Goal: Information Seeking & Learning: Get advice/opinions

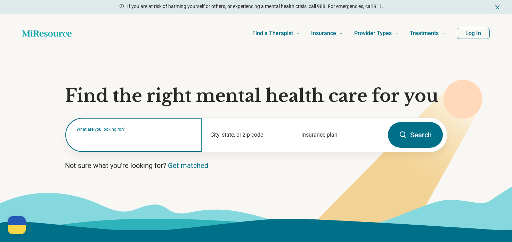
click at [123, 139] on input "text" at bounding box center [135, 138] width 117 height 8
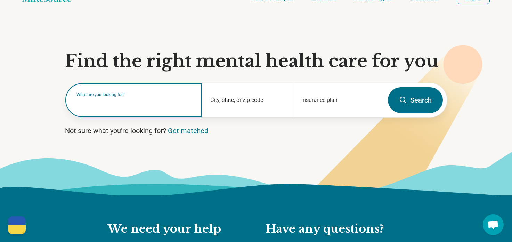
scroll to position [70, 0]
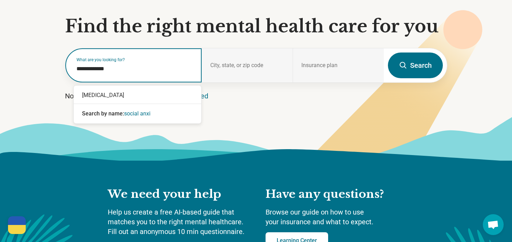
type input "**********"
click at [143, 114] on span "[MEDICAL_DATA]" at bounding box center [145, 113] width 42 height 7
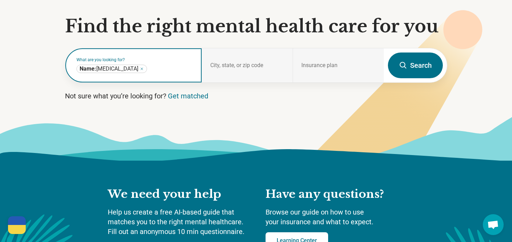
type input "*"
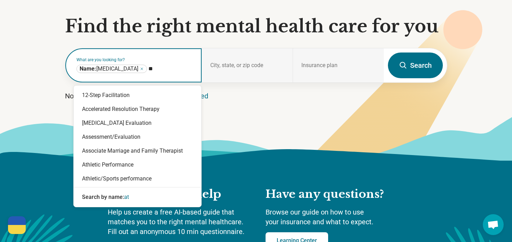
type input "*"
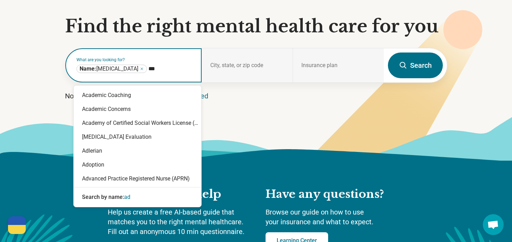
type input "****"
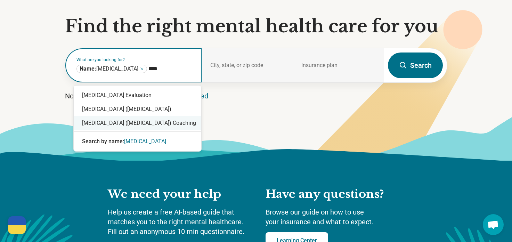
click at [157, 121] on div "[MEDICAL_DATA] ([MEDICAL_DATA]) Coaching" at bounding box center [138, 123] width 128 height 14
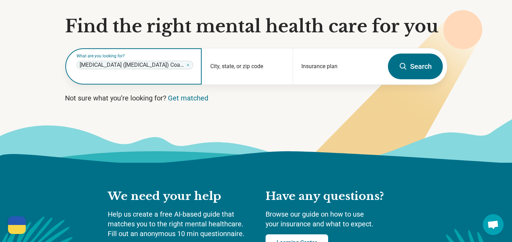
click at [189, 64] on icon "Remove" at bounding box center [188, 65] width 4 height 4
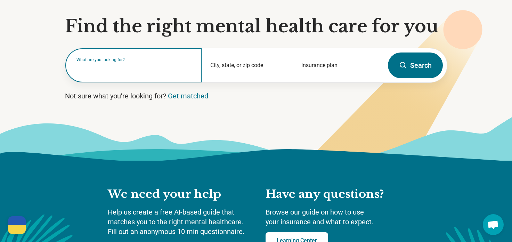
click at [170, 70] on input "text" at bounding box center [135, 69] width 117 height 8
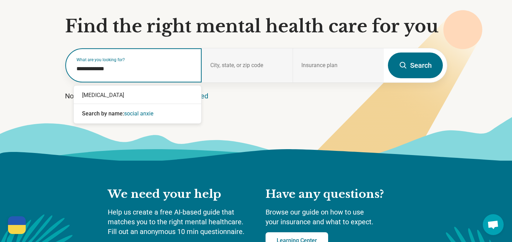
type input "**********"
click at [157, 110] on span "[MEDICAL_DATA]" at bounding box center [145, 113] width 42 height 7
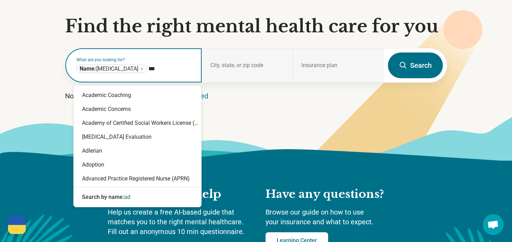
type input "****"
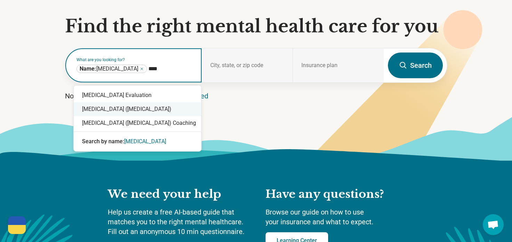
click at [155, 113] on div "[MEDICAL_DATA] ([MEDICAL_DATA])" at bounding box center [138, 109] width 128 height 14
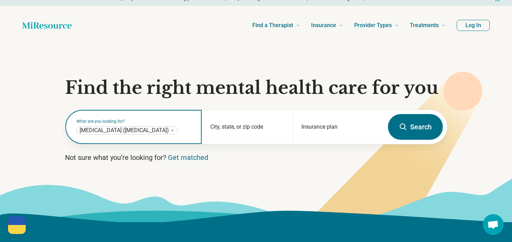
scroll to position [7, 0]
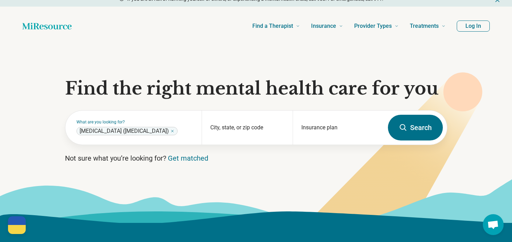
click at [175, 129] on icon "Remove" at bounding box center [172, 131] width 4 height 4
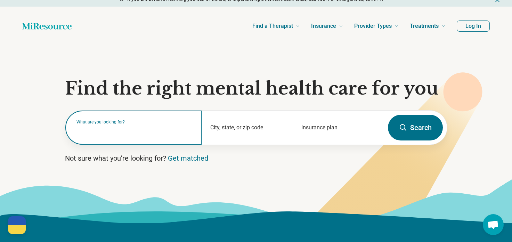
click at [154, 134] on input "text" at bounding box center [135, 131] width 117 height 8
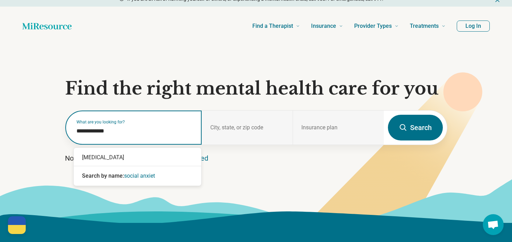
type input "**********"
click at [151, 173] on span "[MEDICAL_DATA]" at bounding box center [145, 176] width 42 height 7
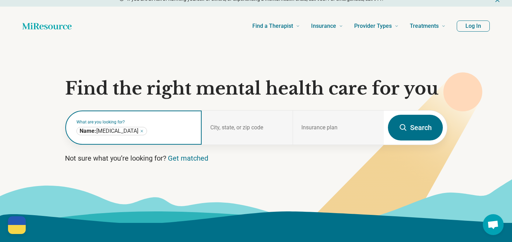
scroll to position [37, 0]
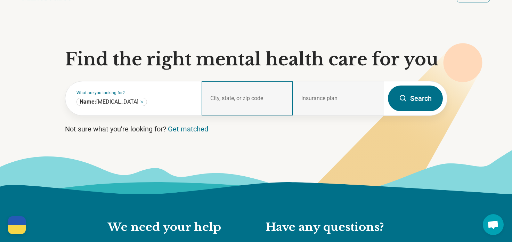
click at [235, 96] on div "City, state, or zip code" at bounding box center [247, 98] width 91 height 34
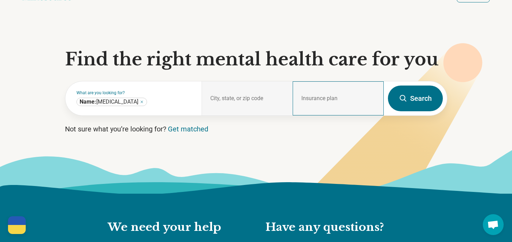
click at [325, 99] on div "Insurance plan" at bounding box center [338, 98] width 91 height 34
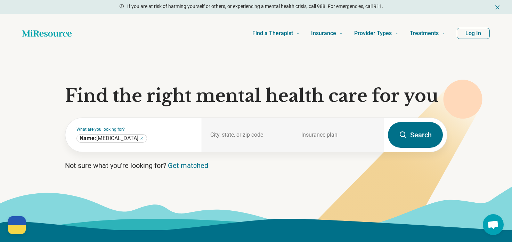
click at [486, 31] on button "Log In" at bounding box center [473, 33] width 33 height 11
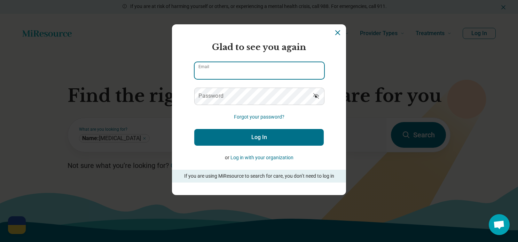
click at [293, 69] on input "Email" at bounding box center [258, 70] width 129 height 17
type input "**********"
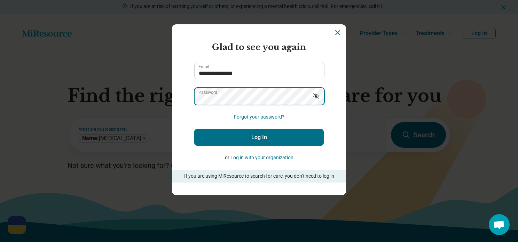
click at [194, 129] on button "Log In" at bounding box center [258, 137] width 129 height 17
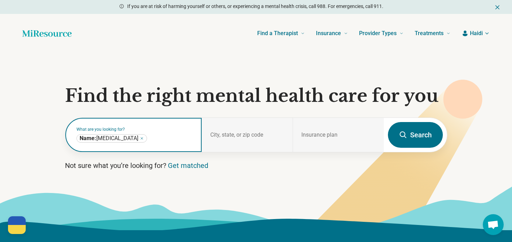
click at [171, 140] on input "text" at bounding box center [171, 138] width 45 height 8
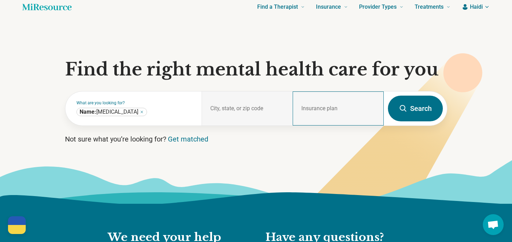
scroll to position [27, 0]
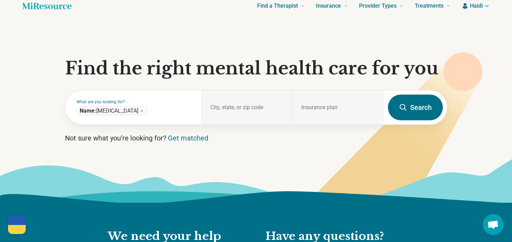
click at [418, 98] on button "Search" at bounding box center [415, 108] width 55 height 26
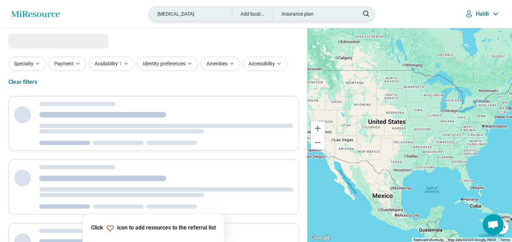
select select "***"
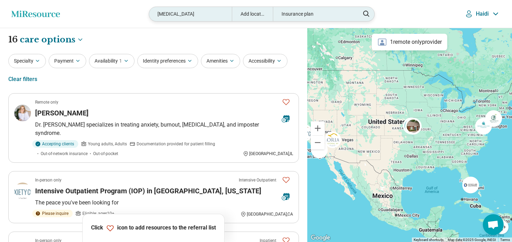
click at [257, 16] on div "Add location" at bounding box center [252, 14] width 41 height 14
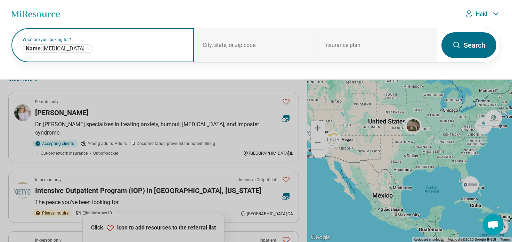
click at [150, 50] on input "text" at bounding box center [140, 49] width 91 height 8
type input "*"
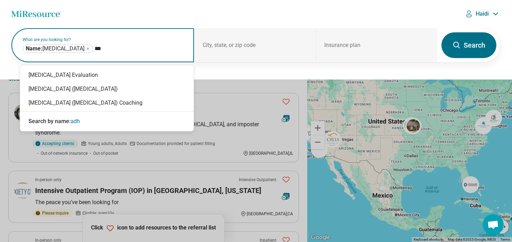
type input "****"
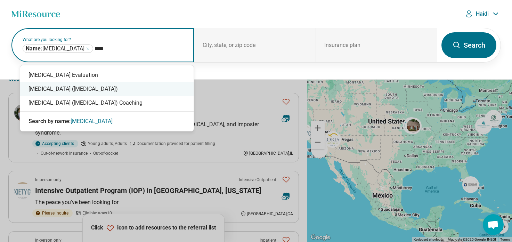
click at [140, 87] on div "[MEDICAL_DATA] ([MEDICAL_DATA])" at bounding box center [107, 89] width 174 height 14
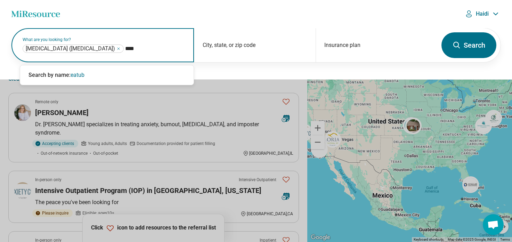
type input "***"
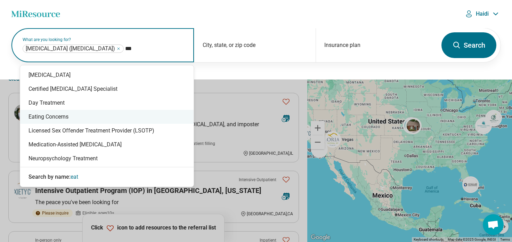
click at [95, 119] on div "Eating Concerns" at bounding box center [107, 117] width 174 height 14
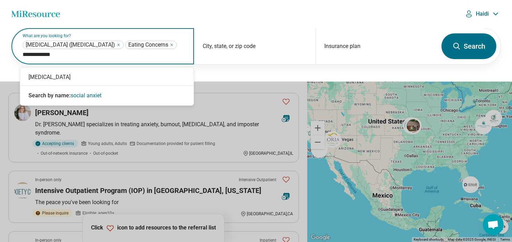
type input "**********"
click at [92, 94] on span "[MEDICAL_DATA]" at bounding box center [92, 95] width 42 height 7
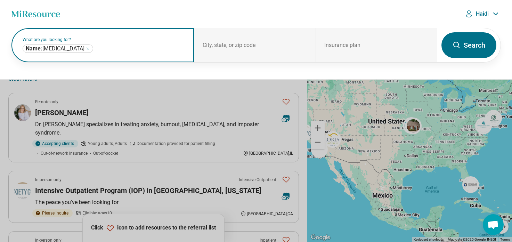
scroll to position [0, 0]
drag, startPoint x: 105, startPoint y: 45, endPoint x: 93, endPoint y: 48, distance: 12.7
click at [95, 48] on input "text" at bounding box center [140, 49] width 91 height 8
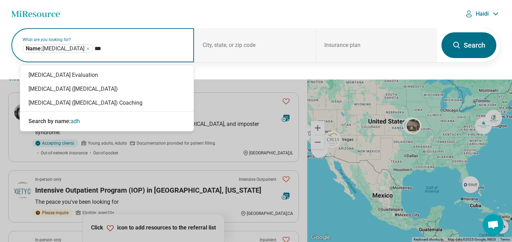
type input "****"
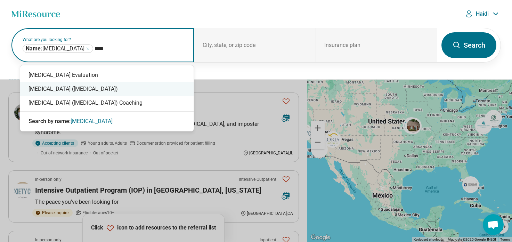
click at [95, 83] on div "[MEDICAL_DATA] ([MEDICAL_DATA])" at bounding box center [107, 89] width 174 height 14
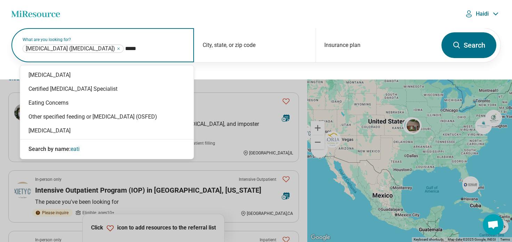
type input "******"
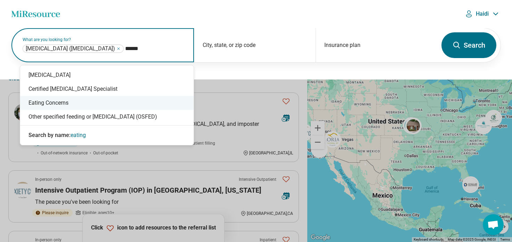
click at [123, 99] on div "Eating Concerns" at bounding box center [107, 103] width 174 height 14
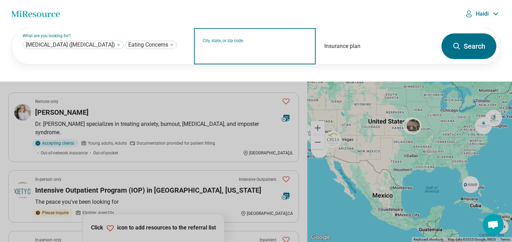
click at [273, 51] on input "City, state, or zip code" at bounding box center [255, 51] width 105 height 8
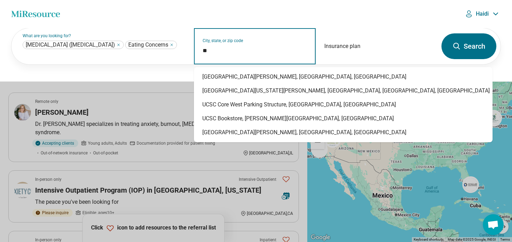
type input "*"
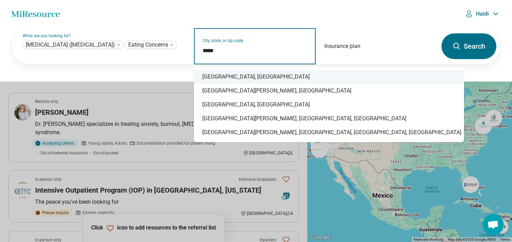
click at [261, 72] on div "[GEOGRAPHIC_DATA], [GEOGRAPHIC_DATA]" at bounding box center [329, 77] width 270 height 14
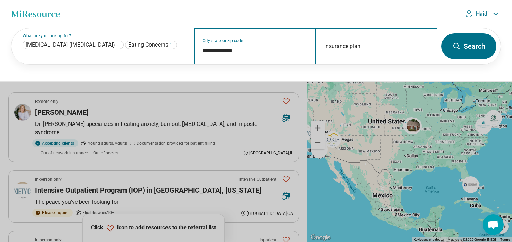
type input "**********"
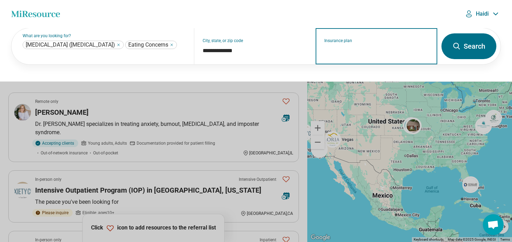
click at [353, 51] on input "Insurance plan" at bounding box center [376, 51] width 105 height 8
click at [354, 73] on div "UCSC Student Insurance" at bounding box center [353, 77] width 74 height 14
type input "**********"
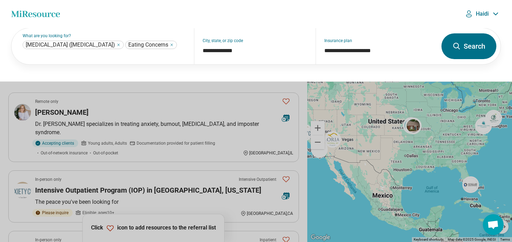
click at [476, 49] on button "Search" at bounding box center [469, 46] width 55 height 26
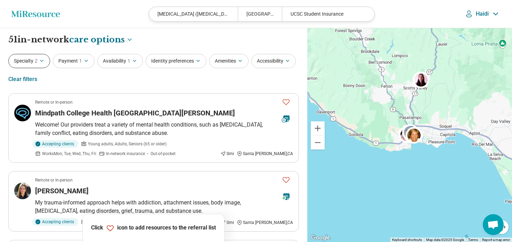
click at [30, 64] on button "Specialty 2" at bounding box center [29, 61] width 42 height 14
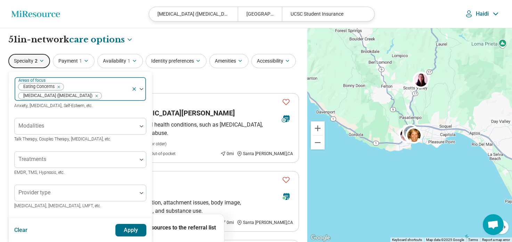
click at [129, 96] on div "Eating Concerns [MEDICAL_DATA] ([MEDICAL_DATA])" at bounding box center [73, 89] width 117 height 24
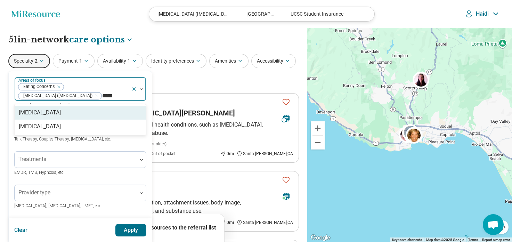
type input "******"
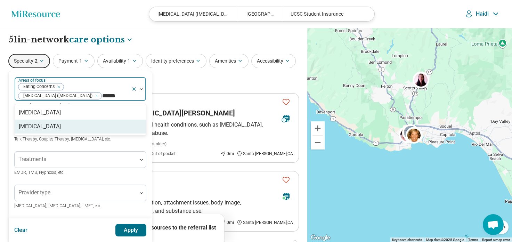
click at [97, 134] on div "[MEDICAL_DATA]" at bounding box center [80, 127] width 131 height 14
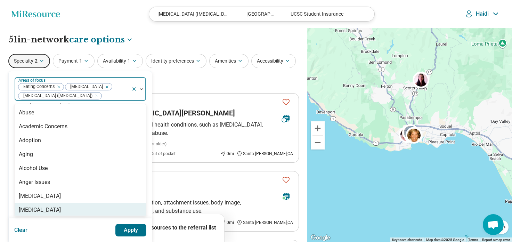
click at [127, 231] on button "Apply" at bounding box center [130, 230] width 31 height 13
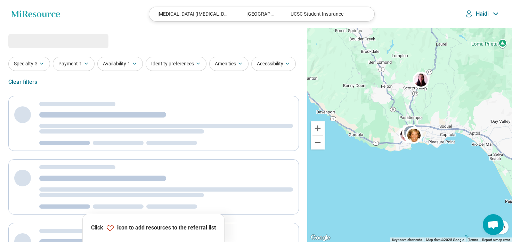
select select "***"
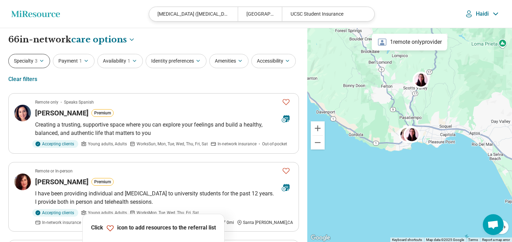
click at [41, 61] on icon "button" at bounding box center [41, 60] width 3 height 1
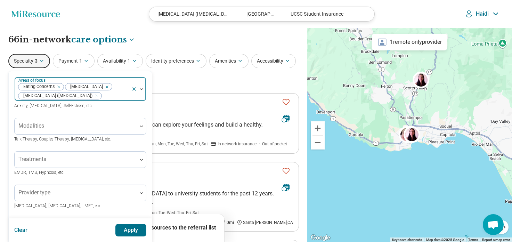
click at [103, 87] on icon "Remove [object Object]" at bounding box center [105, 87] width 5 height 5
click at [97, 95] on icon "Remove [object Object]" at bounding box center [95, 96] width 5 height 5
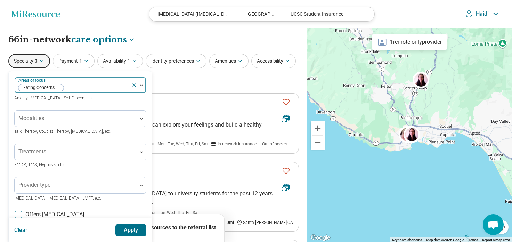
click at [130, 234] on button "Apply" at bounding box center [130, 230] width 31 height 13
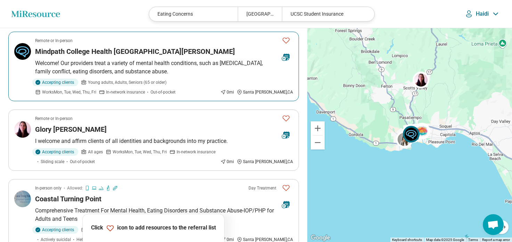
scroll to position [62, 0]
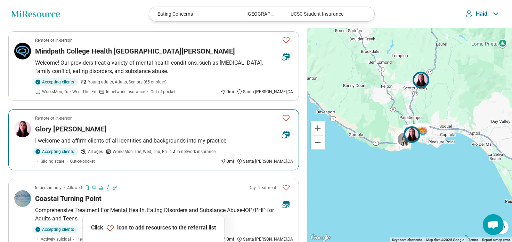
click at [286, 119] on icon "Favorite" at bounding box center [286, 118] width 8 height 8
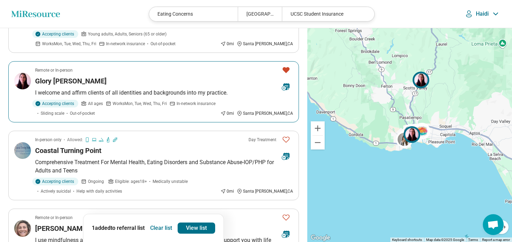
scroll to position [115, 0]
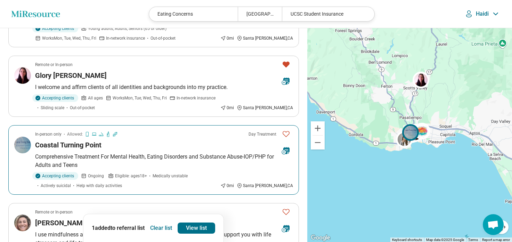
click at [287, 134] on icon "Favorite" at bounding box center [286, 134] width 8 height 8
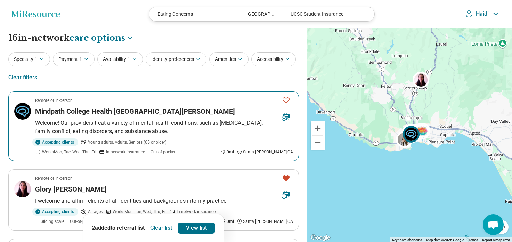
scroll to position [1, 0]
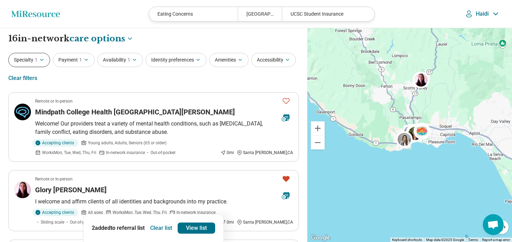
click at [25, 62] on button "Specialty 1" at bounding box center [29, 60] width 42 height 14
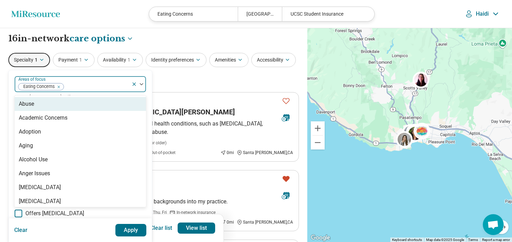
click at [85, 88] on div at bounding box center [96, 87] width 64 height 10
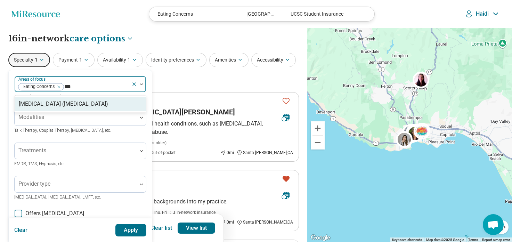
type input "****"
click at [86, 104] on div "[MEDICAL_DATA] ([MEDICAL_DATA])" at bounding box center [63, 104] width 89 height 8
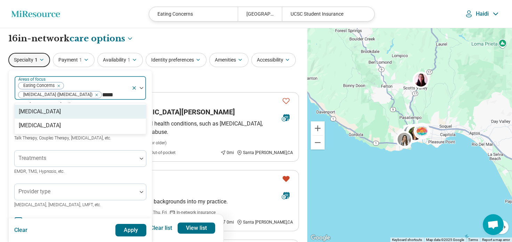
type input "******"
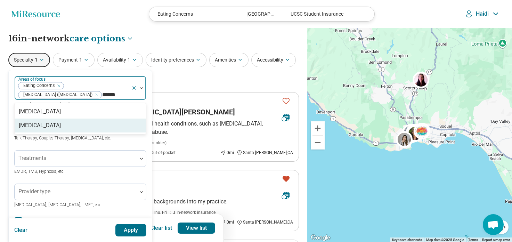
click at [70, 133] on div "[MEDICAL_DATA]" at bounding box center [80, 126] width 131 height 14
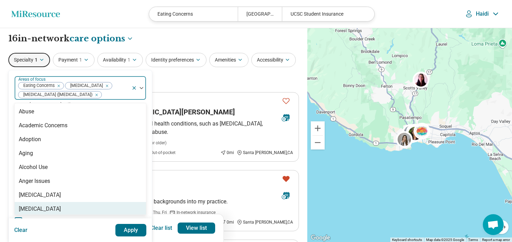
click at [126, 231] on button "Apply" at bounding box center [130, 230] width 31 height 13
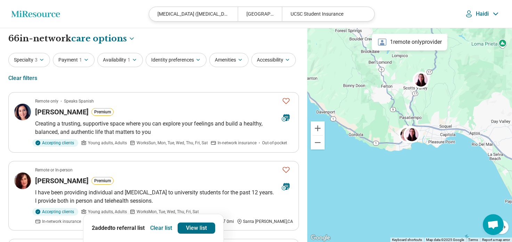
scroll to position [0, 0]
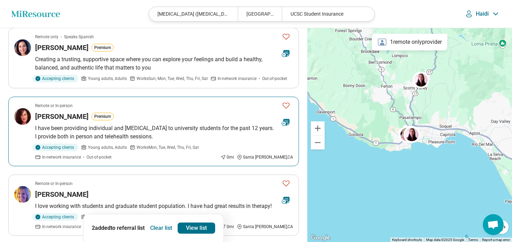
scroll to position [65, 0]
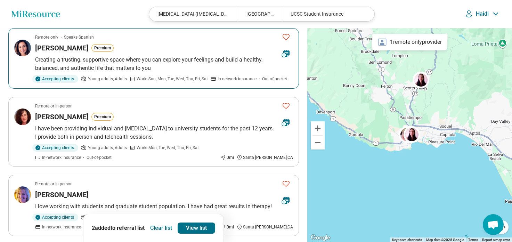
click at [287, 39] on icon "Favorite" at bounding box center [286, 37] width 7 height 6
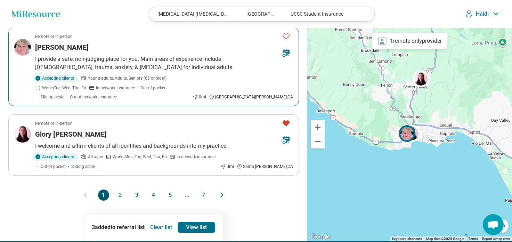
scroll to position [641, 0]
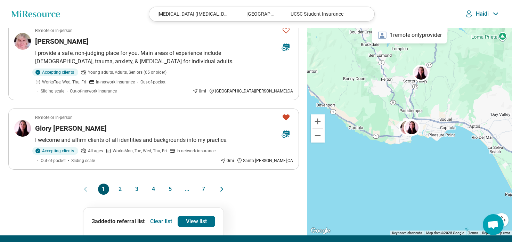
click at [119, 184] on button "2" at bounding box center [120, 189] width 11 height 11
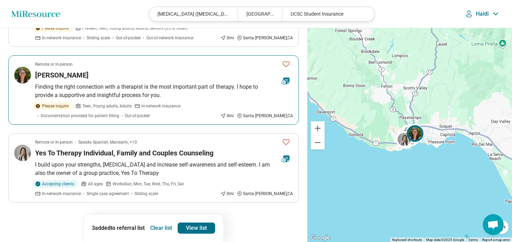
scroll to position [691, 0]
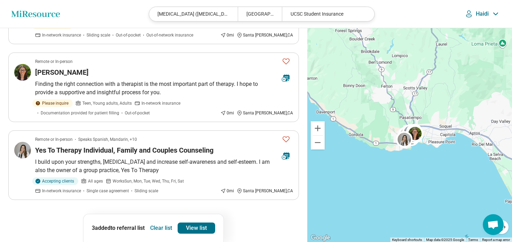
click at [138, 214] on button "3" at bounding box center [136, 219] width 11 height 11
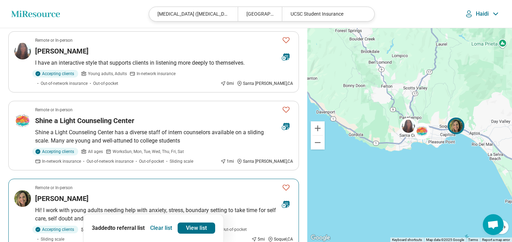
scroll to position [62, 0]
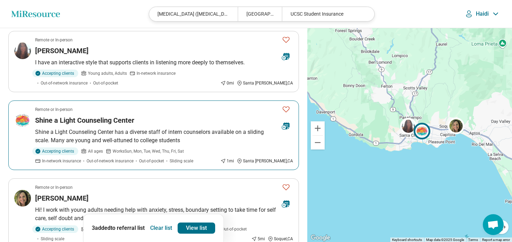
click at [286, 111] on icon "Favorite" at bounding box center [286, 109] width 8 height 8
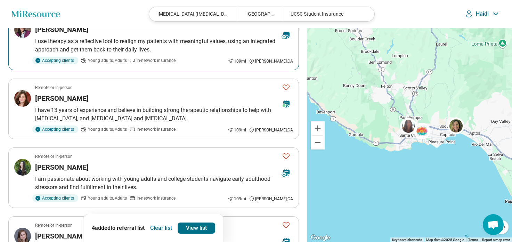
scroll to position [516, 0]
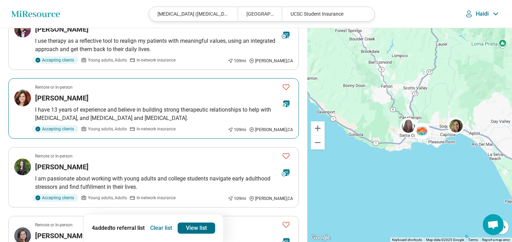
click at [287, 88] on icon "Favorite" at bounding box center [286, 87] width 8 height 8
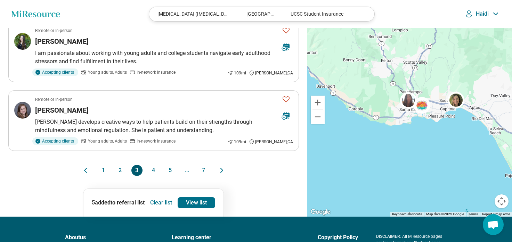
scroll to position [642, 0]
click at [152, 171] on button "4" at bounding box center [153, 170] width 11 height 11
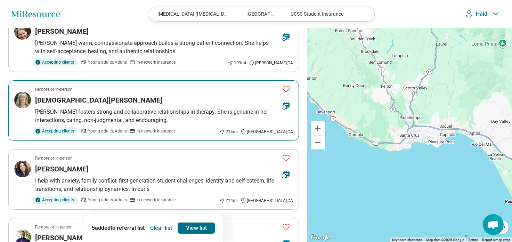
scroll to position [218, 0]
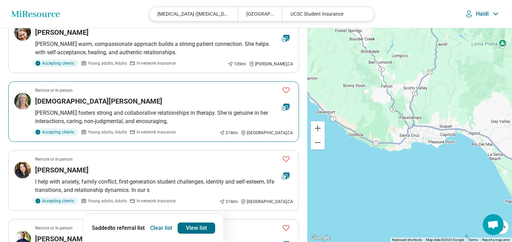
click at [288, 90] on icon "Favorite" at bounding box center [286, 90] width 8 height 8
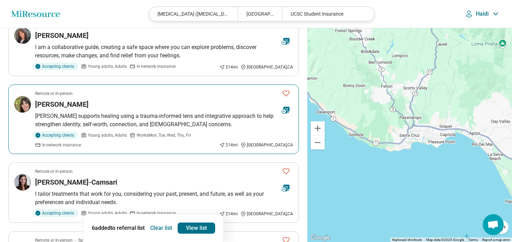
scroll to position [510, 0]
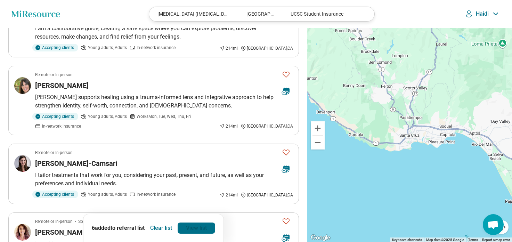
click at [196, 228] on link "View list" at bounding box center [197, 228] width 38 height 11
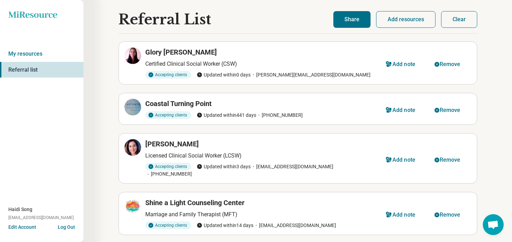
click at [344, 14] on button "Share" at bounding box center [352, 19] width 37 height 17
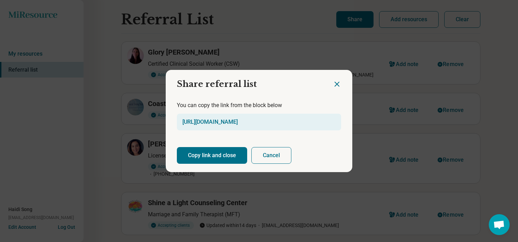
click at [206, 153] on button "Copy link and close" at bounding box center [212, 155] width 70 height 17
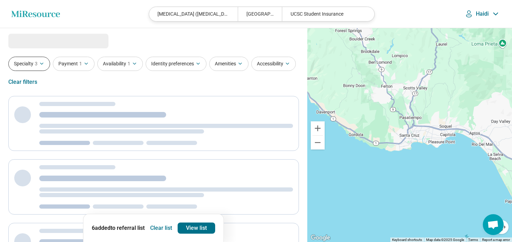
click at [40, 65] on icon "button" at bounding box center [42, 64] width 6 height 6
select select "***"
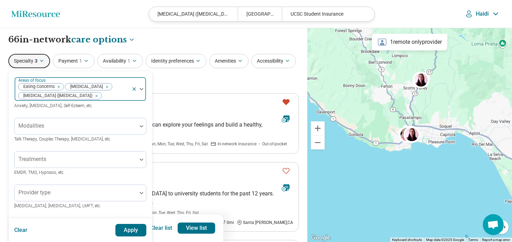
click at [103, 86] on div "Remove [object Object]" at bounding box center [106, 87] width 8 height 8
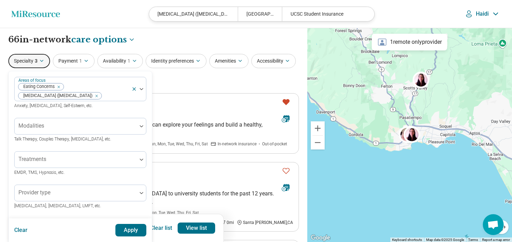
click at [97, 95] on icon "Remove [object Object]" at bounding box center [95, 96] width 5 height 5
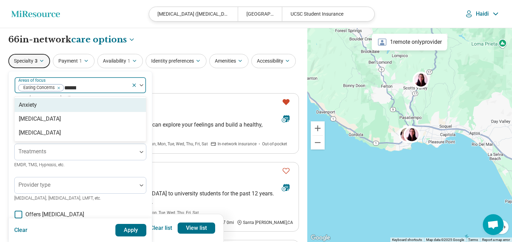
type input "*******"
click at [71, 106] on div "Anxiety" at bounding box center [80, 105] width 131 height 14
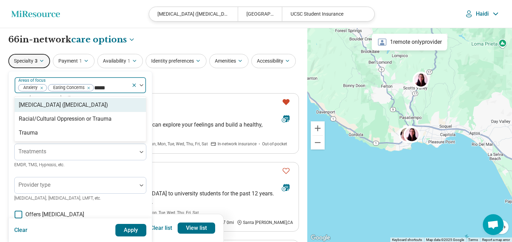
type input "******"
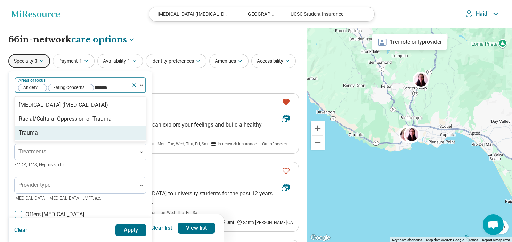
click at [69, 132] on div "Trauma" at bounding box center [80, 133] width 131 height 14
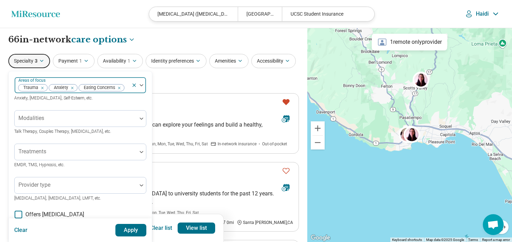
click at [51, 80] on div "Trauma Anxiety Eating Concerns" at bounding box center [73, 85] width 117 height 15
click at [42, 87] on icon "Remove [object Object]" at bounding box center [40, 88] width 5 height 5
click at [88, 88] on icon "Remove [object Object]" at bounding box center [87, 88] width 5 height 5
click at [43, 87] on div "Remove [object Object]" at bounding box center [40, 88] width 8 height 8
click at [44, 88] on div at bounding box center [75, 88] width 117 height 10
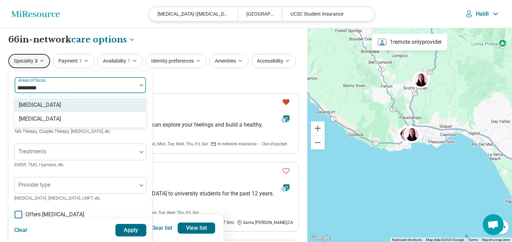
type input "**********"
click at [43, 105] on div "[MEDICAL_DATA]" at bounding box center [40, 105] width 42 height 8
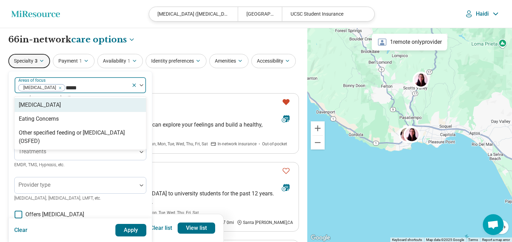
type input "******"
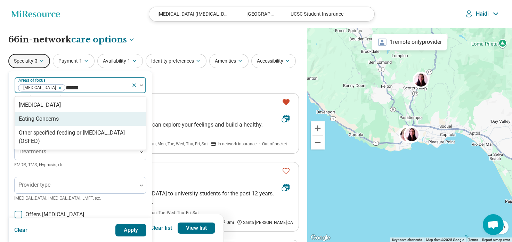
click at [48, 121] on div "Eating Concerns" at bounding box center [39, 119] width 40 height 8
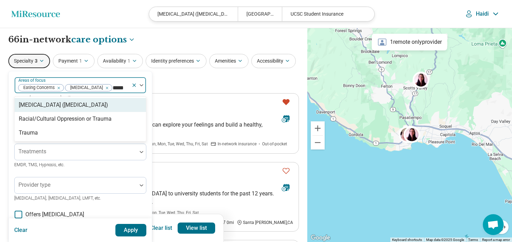
type input "******"
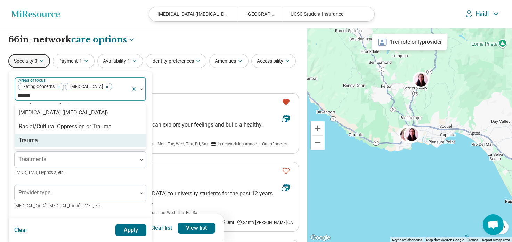
click at [68, 134] on div "Trauma" at bounding box center [80, 141] width 131 height 14
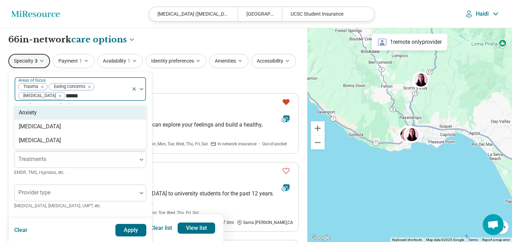
type input "*******"
click at [58, 111] on div "Anxiety" at bounding box center [80, 113] width 131 height 14
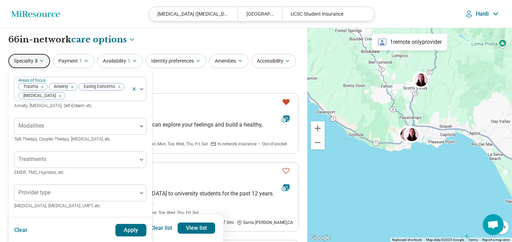
click at [129, 231] on button "Apply" at bounding box center [130, 230] width 31 height 13
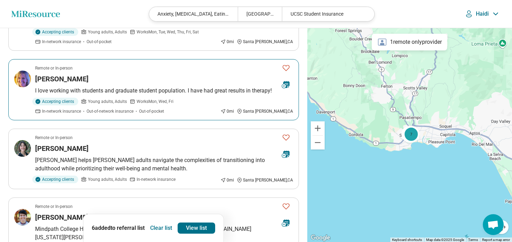
scroll to position [181, 0]
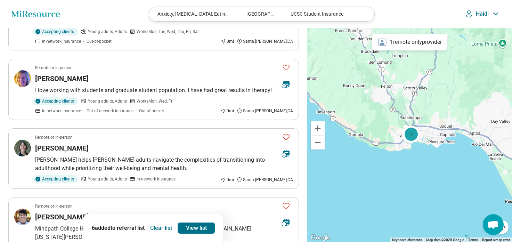
click at [160, 227] on button "Clear list" at bounding box center [160, 228] width 27 height 11
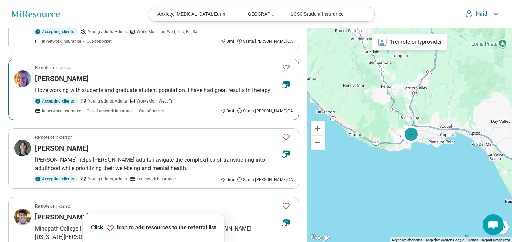
scroll to position [0, 0]
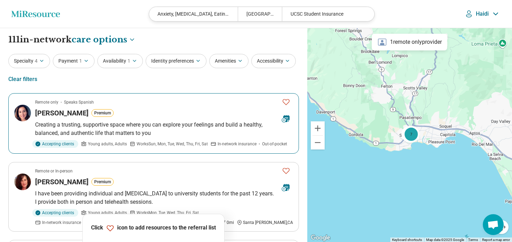
click at [288, 101] on icon "Favorite" at bounding box center [286, 102] width 8 height 8
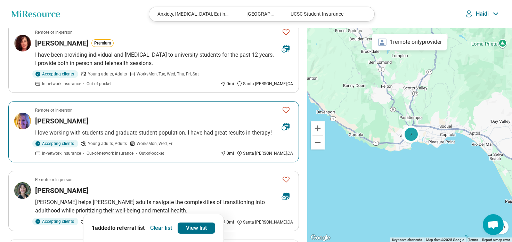
scroll to position [140, 0]
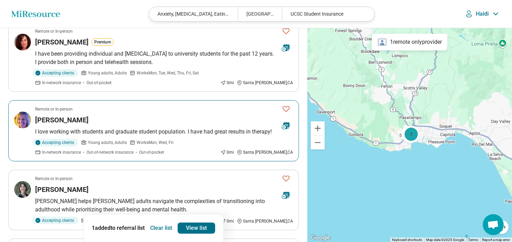
click at [286, 110] on icon "Favorite" at bounding box center [286, 109] width 8 height 8
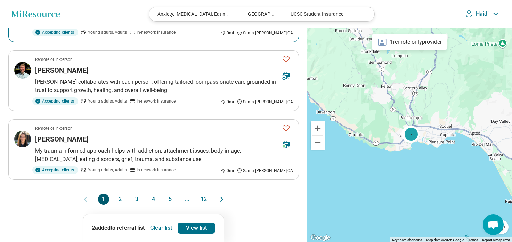
scroll to position [615, 0]
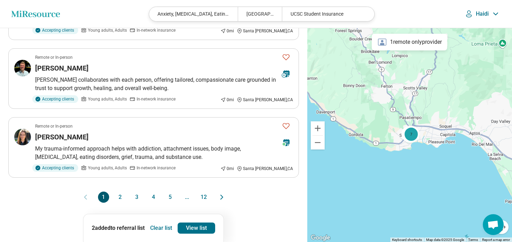
click at [121, 198] on button "2" at bounding box center [120, 197] width 11 height 11
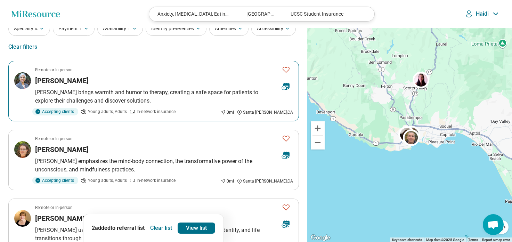
scroll to position [46, 0]
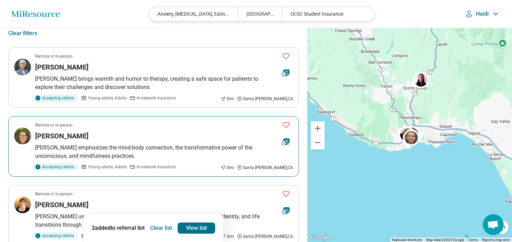
click at [285, 122] on icon "Favorite" at bounding box center [286, 125] width 7 height 6
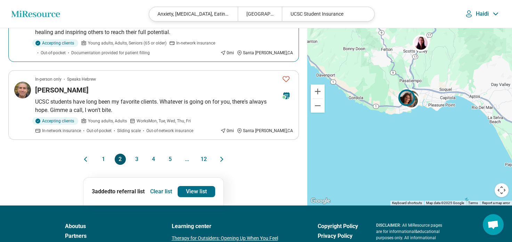
scroll to position [725, 0]
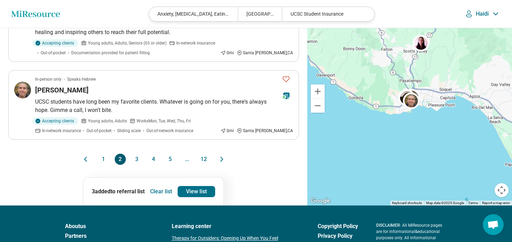
click at [138, 154] on button "3" at bounding box center [136, 159] width 11 height 11
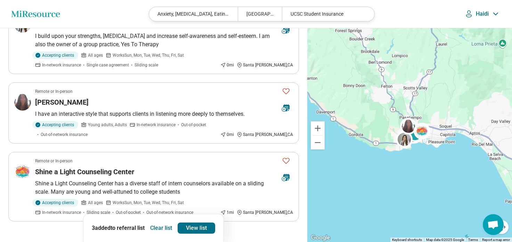
scroll to position [652, 0]
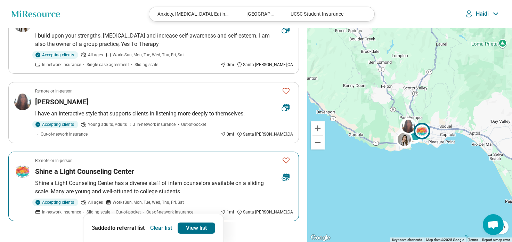
click at [288, 156] on icon "Favorite" at bounding box center [286, 160] width 8 height 8
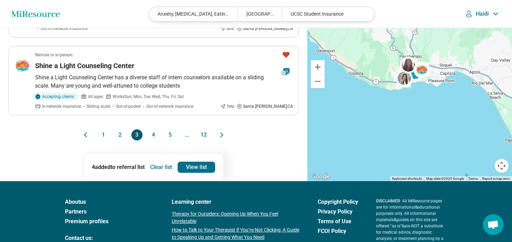
scroll to position [759, 0]
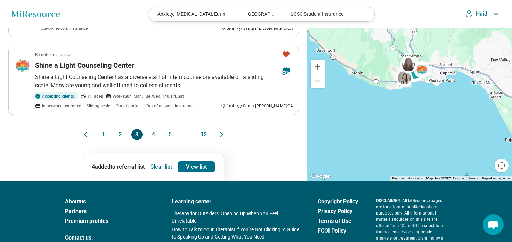
click at [155, 129] on button "4" at bounding box center [153, 134] width 11 height 11
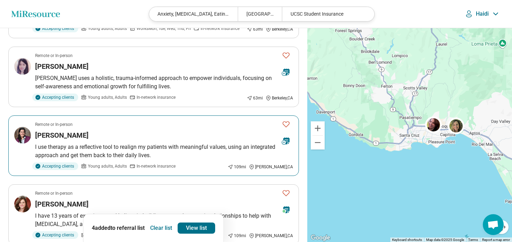
scroll to position [556, 0]
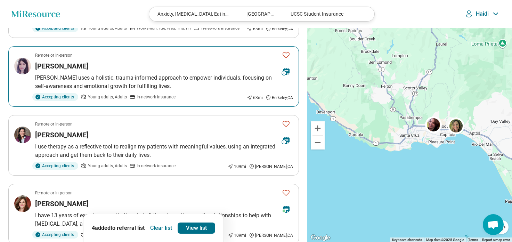
click at [21, 58] on img at bounding box center [22, 66] width 17 height 17
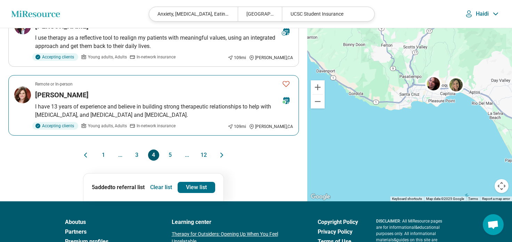
scroll to position [694, 0]
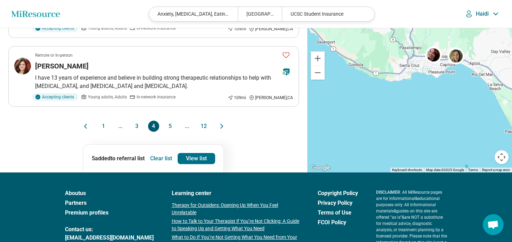
click at [173, 121] on button "5" at bounding box center [170, 126] width 11 height 11
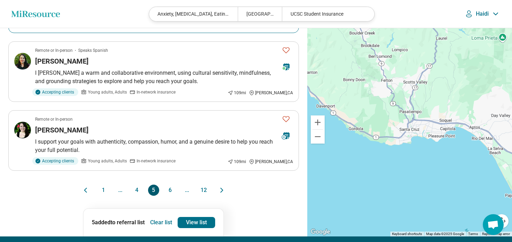
scroll to position [603, 0]
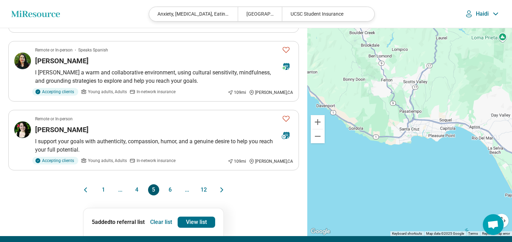
click at [170, 191] on button "6" at bounding box center [170, 189] width 11 height 11
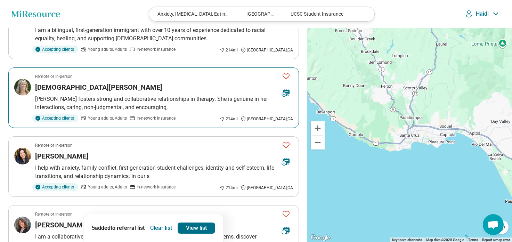
scroll to position [439, 0]
click at [287, 78] on icon "Favorite" at bounding box center [286, 76] width 8 height 8
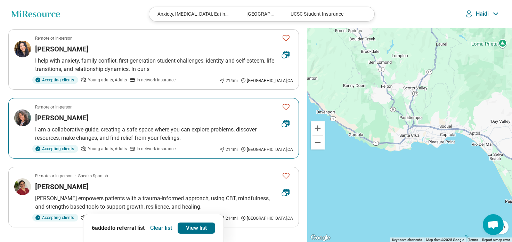
scroll to position [620, 0]
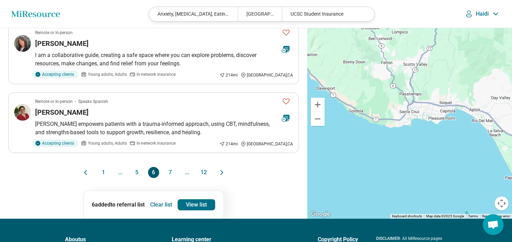
click at [169, 170] on button "7" at bounding box center [170, 172] width 11 height 11
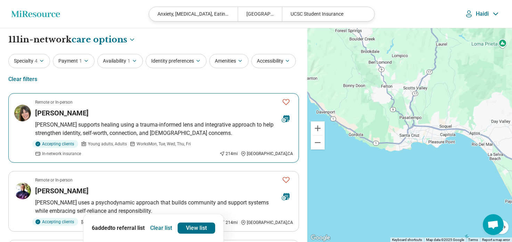
scroll to position [151, 0]
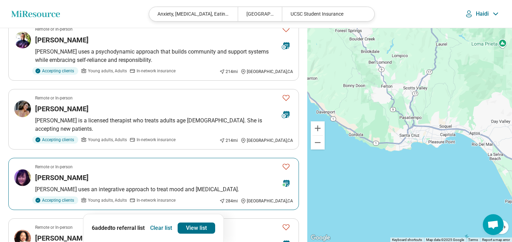
click at [22, 171] on img at bounding box center [22, 177] width 17 height 17
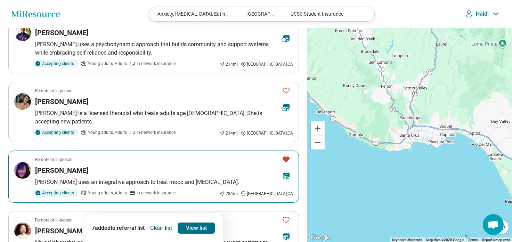
click at [286, 157] on icon "Favorite" at bounding box center [286, 160] width 7 height 6
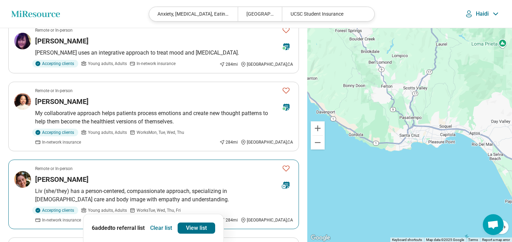
scroll to position [0, 0]
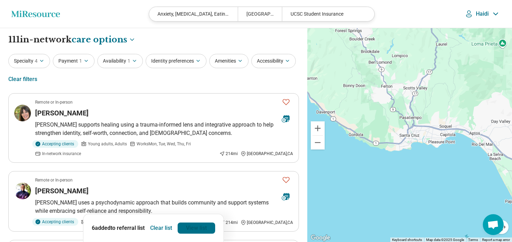
click at [194, 226] on link "View list" at bounding box center [197, 228] width 38 height 11
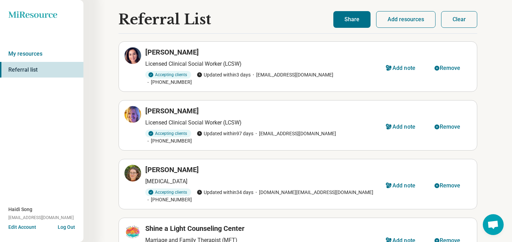
click at [353, 23] on button "Share" at bounding box center [352, 19] width 37 height 17
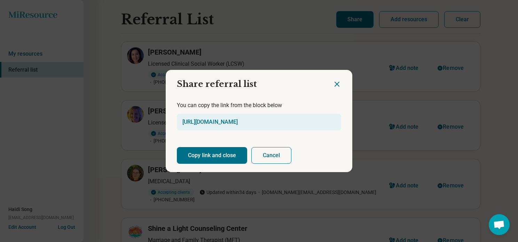
click at [202, 155] on button "Copy link and close" at bounding box center [212, 155] width 70 height 17
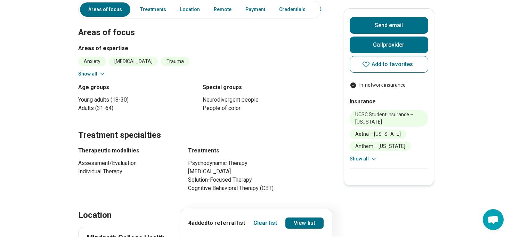
scroll to position [182, 0]
click at [95, 74] on button "Show all" at bounding box center [91, 73] width 27 height 7
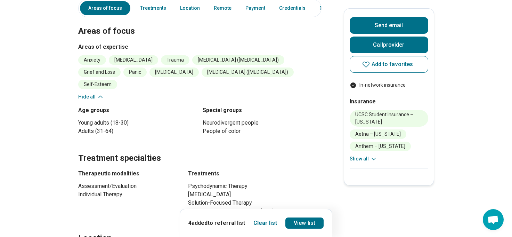
scroll to position [0, 0]
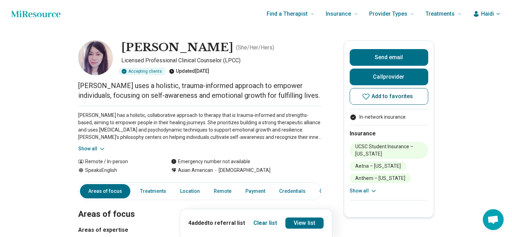
click at [367, 95] on icon at bounding box center [366, 96] width 8 height 8
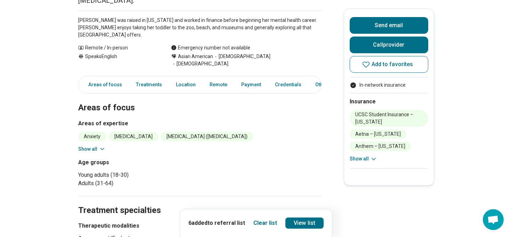
scroll to position [234, 0]
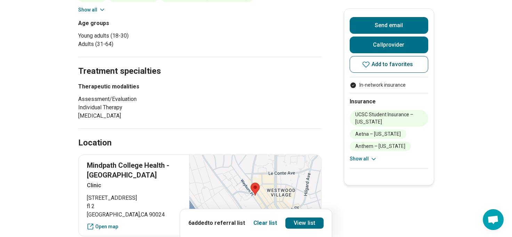
click at [387, 65] on span "Add to favorites" at bounding box center [393, 65] width 42 height 6
